Goal: Task Accomplishment & Management: Complete application form

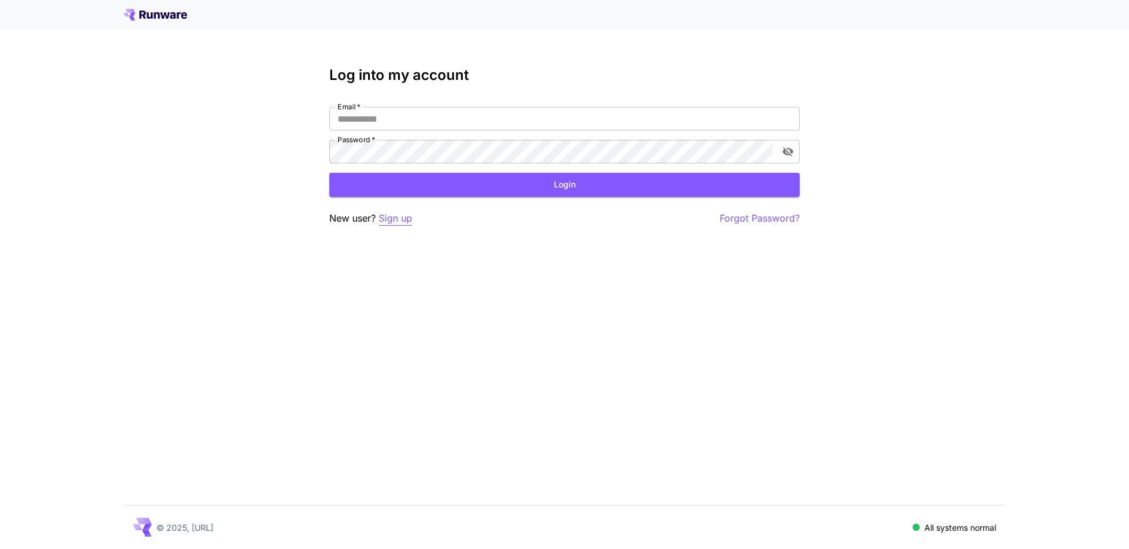
click at [397, 217] on p "Sign up" at bounding box center [396, 218] width 34 height 15
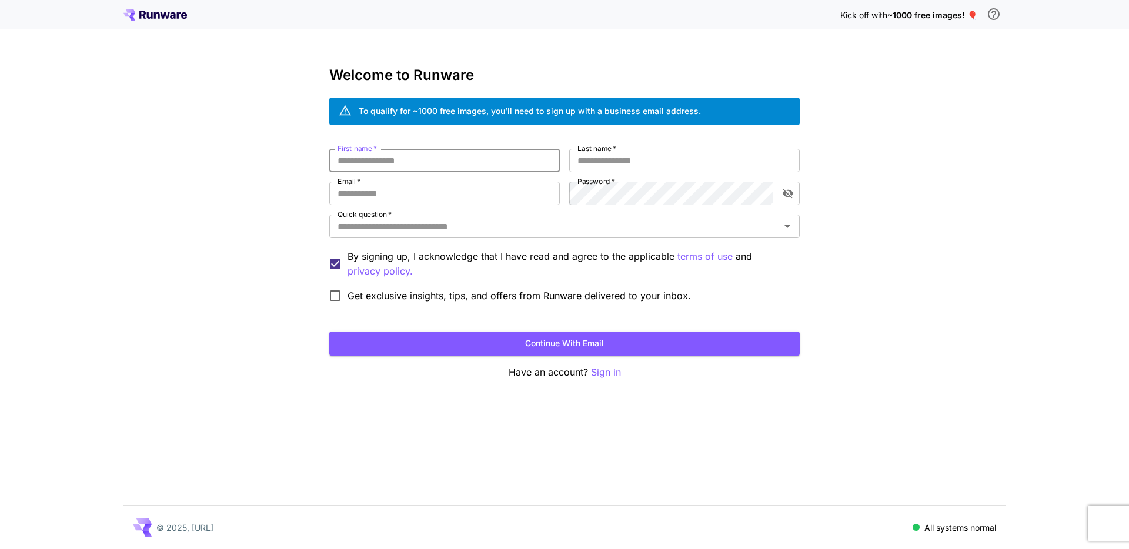
click at [410, 161] on input "First name   *" at bounding box center [444, 161] width 231 height 24
type input "*******"
type input "********"
type input "**********"
click at [791, 189] on icon "toggle password visibility" at bounding box center [788, 194] width 12 height 12
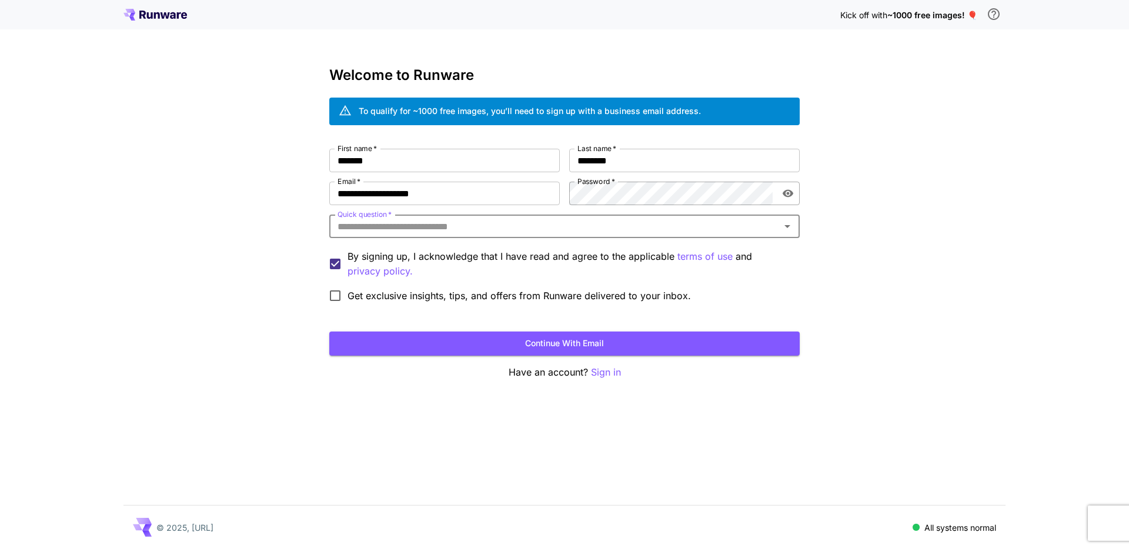
click at [791, 189] on icon "toggle password visibility" at bounding box center [788, 194] width 12 height 12
click at [786, 226] on icon "Open" at bounding box center [788, 226] width 6 height 3
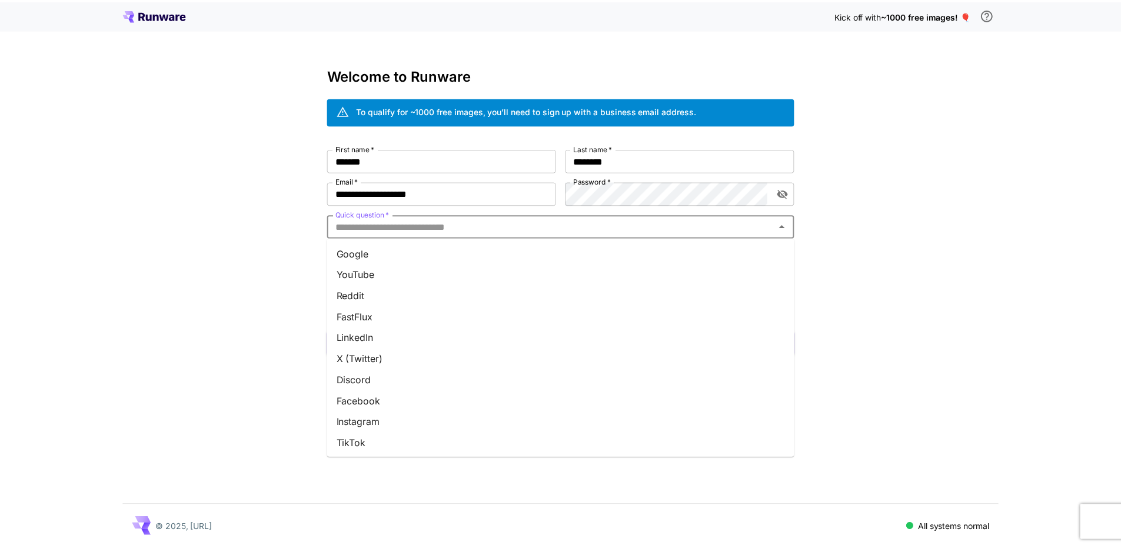
scroll to position [107, 0]
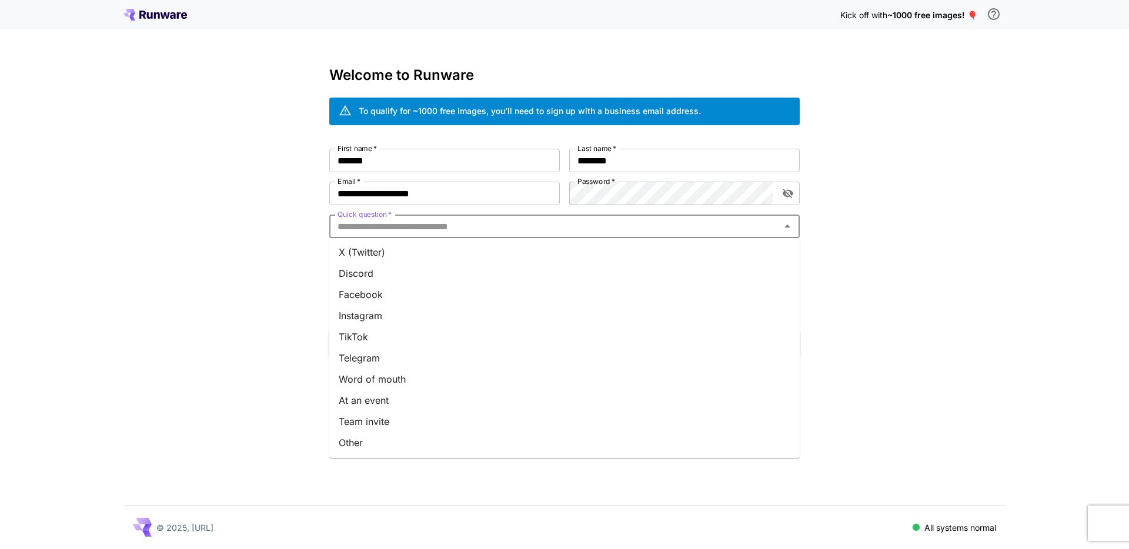
click at [378, 415] on li "Team invite" at bounding box center [564, 421] width 471 height 21
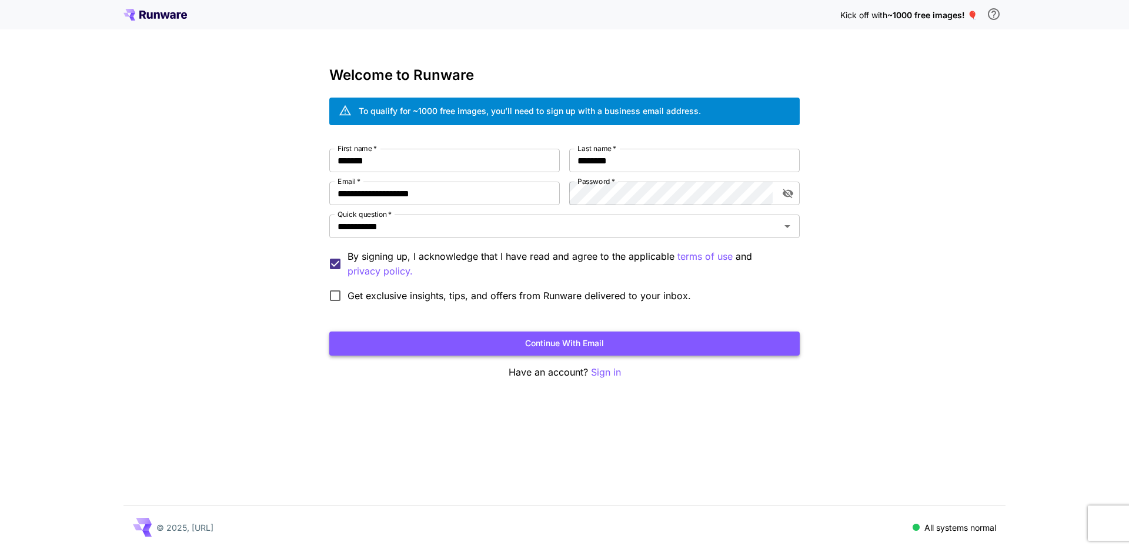
click at [551, 341] on button "Continue with email" at bounding box center [564, 344] width 471 height 24
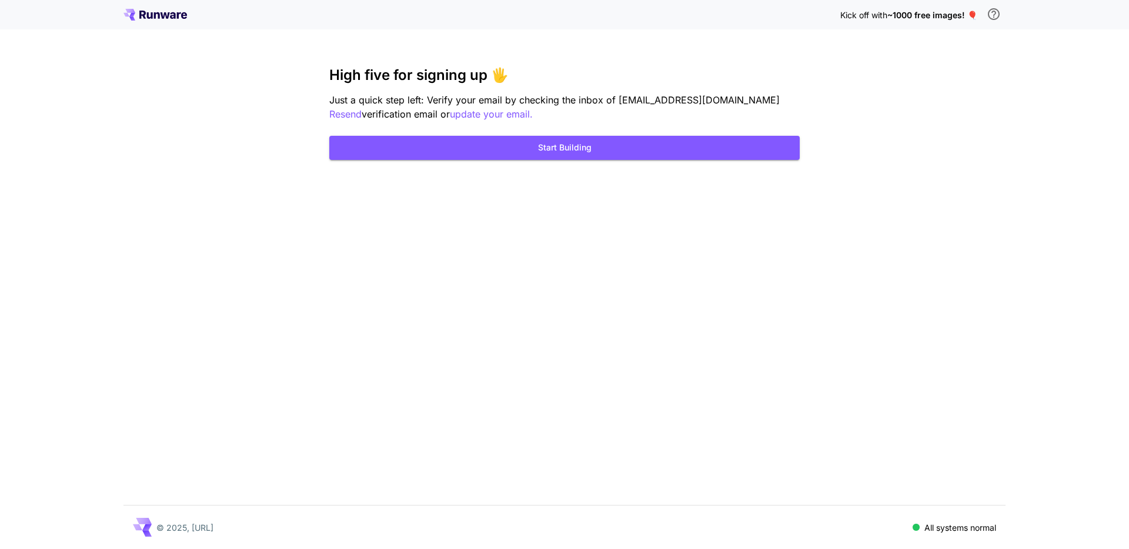
click at [987, 138] on div "Kick off with ~1000 free images! 🎈 High five for signing up 🖐️ Just a quick ste…" at bounding box center [564, 274] width 1129 height 549
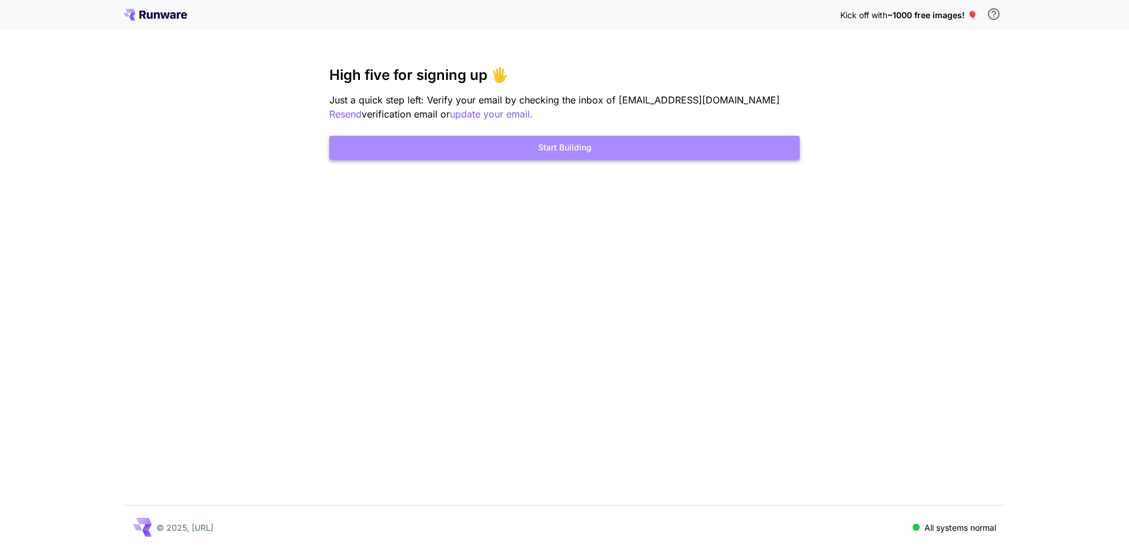
click at [560, 139] on button "Start Building" at bounding box center [564, 148] width 471 height 24
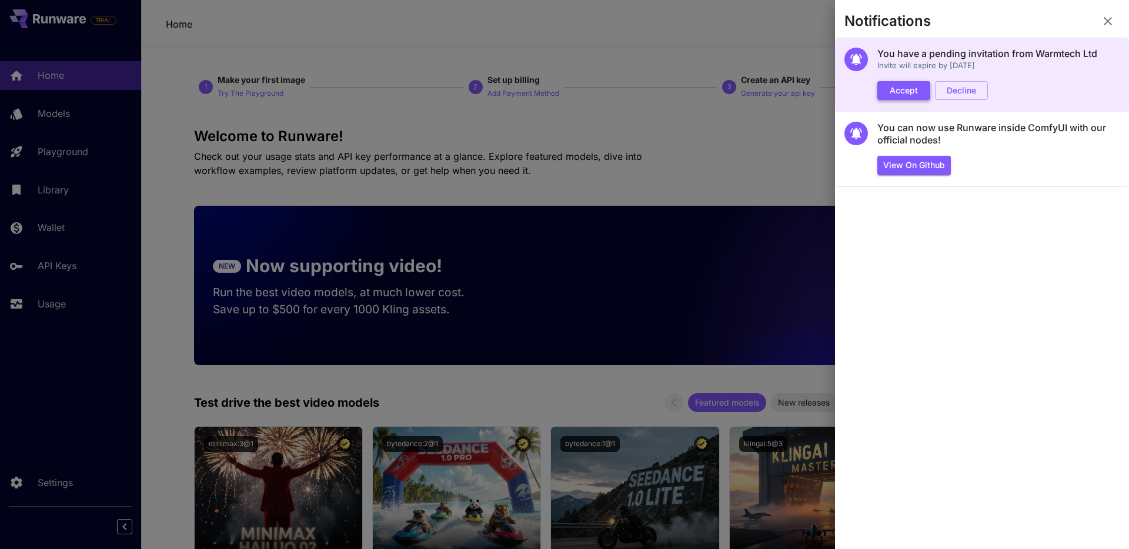
click at [902, 93] on button "Accept" at bounding box center [904, 90] width 53 height 19
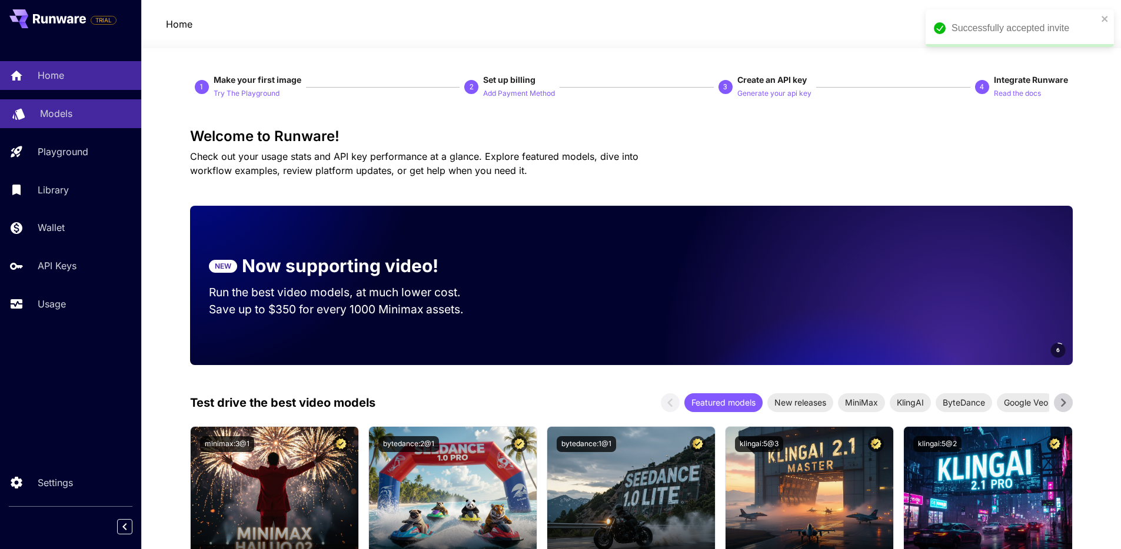
click at [65, 119] on p "Models" at bounding box center [56, 113] width 32 height 14
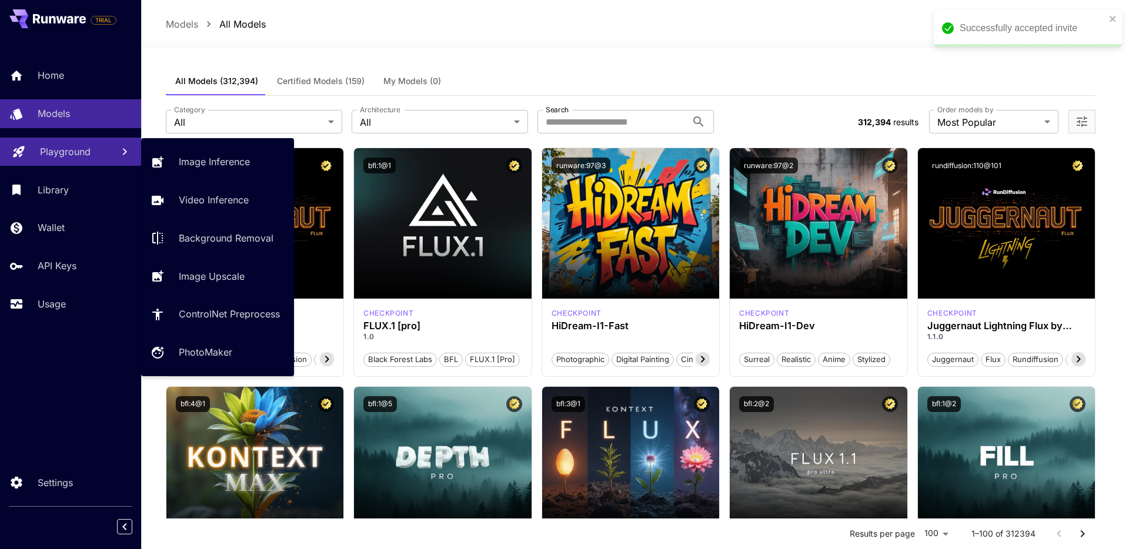
click at [62, 151] on p "Playground" at bounding box center [65, 152] width 51 height 14
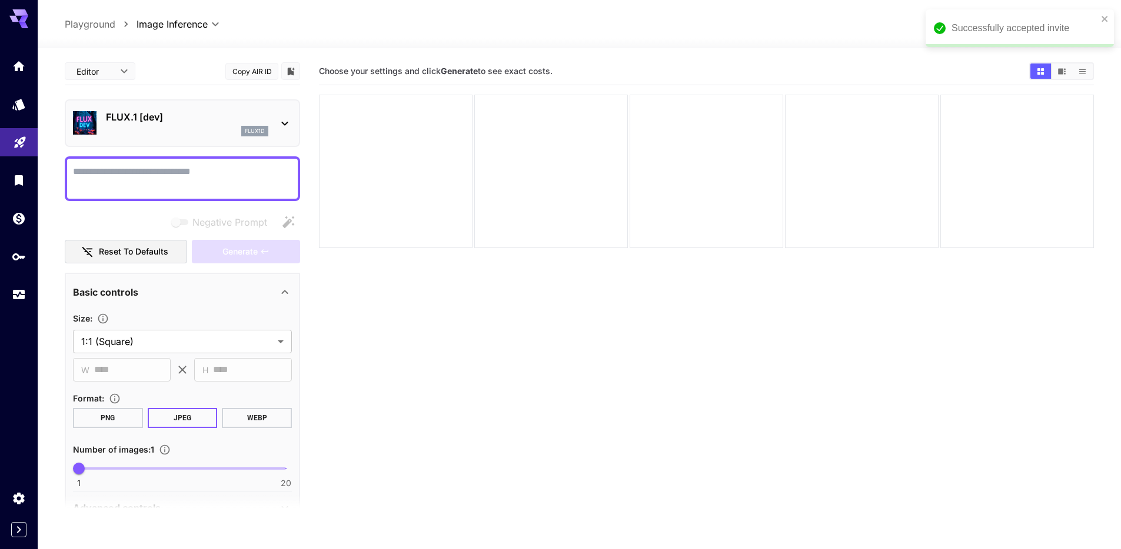
click at [599, 324] on section "Choose your settings and click Generate to see exact costs." at bounding box center [706, 332] width 775 height 549
click at [16, 222] on icon "Wallet" at bounding box center [20, 215] width 14 height 14
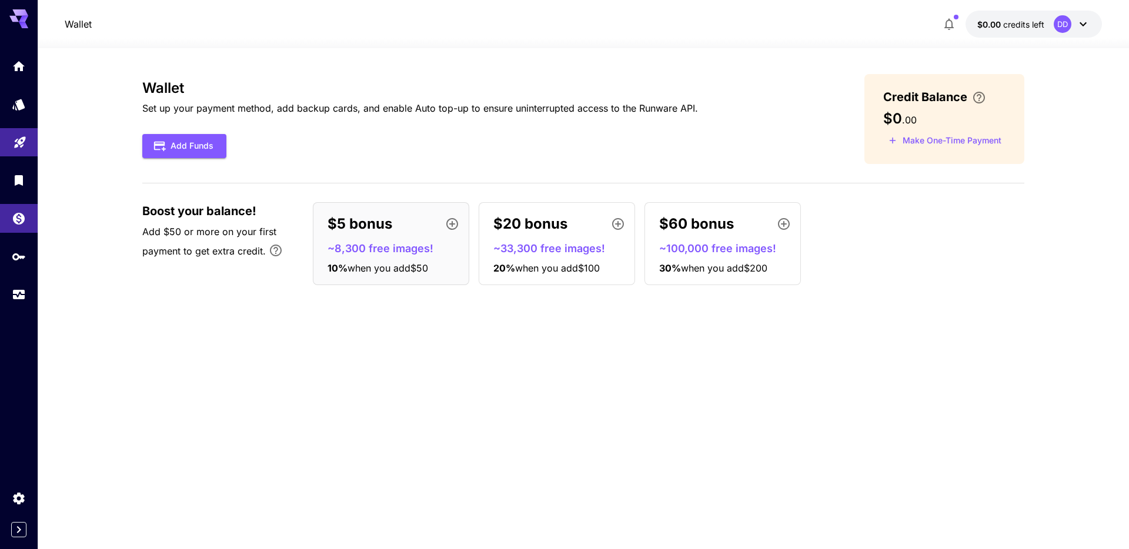
click at [859, 259] on div "$5 bonus ~8,300 free images! 10 % when you add $50 $20 bonus ~33,300 free image…" at bounding box center [669, 243] width 712 height 83
